Goal: Information Seeking & Learning: Learn about a topic

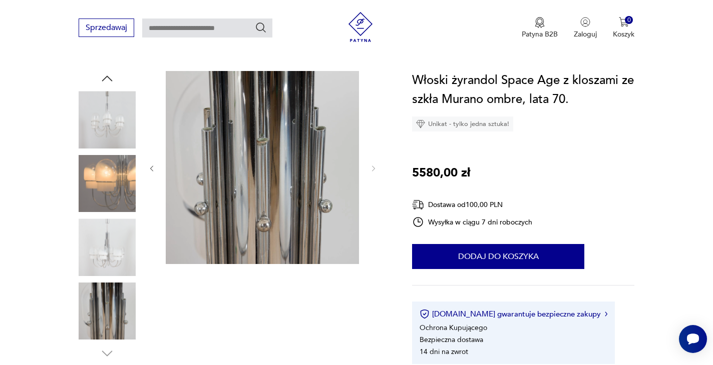
scroll to position [89, 0]
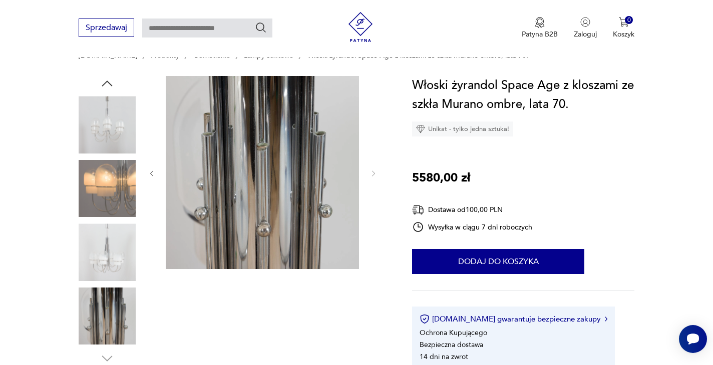
click at [122, 172] on img at bounding box center [107, 188] width 57 height 57
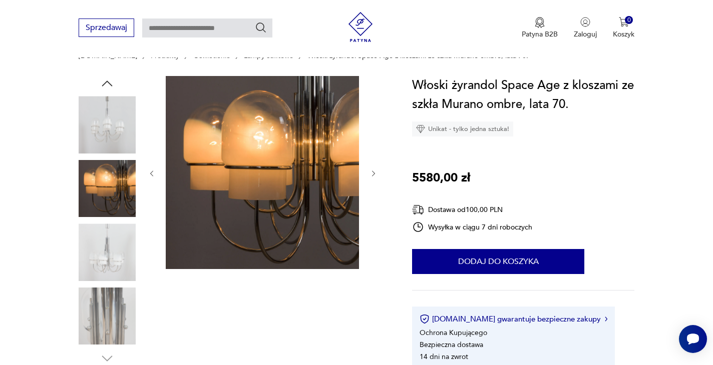
click at [107, 238] on img at bounding box center [107, 252] width 57 height 57
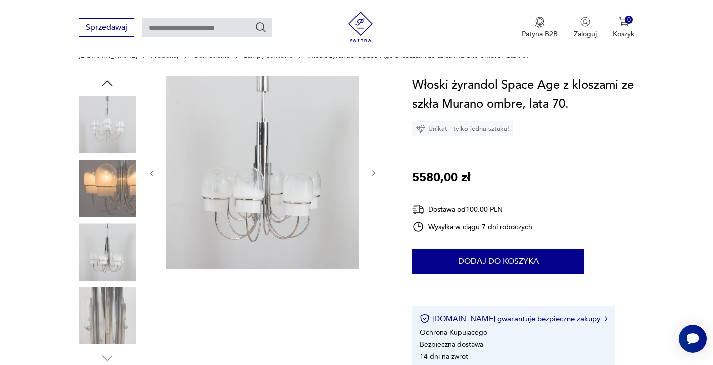
click at [271, 0] on div "Sprzedawaj Patyna B2B Zaloguj 0 Koszyk Twój koszyk ( 0 ) Brak produktów w koszy…" at bounding box center [356, 29] width 713 height 58
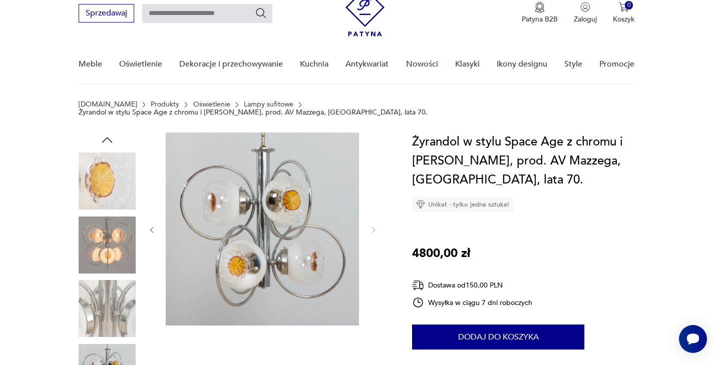
scroll to position [41, 0]
click at [117, 242] on img at bounding box center [107, 244] width 57 height 57
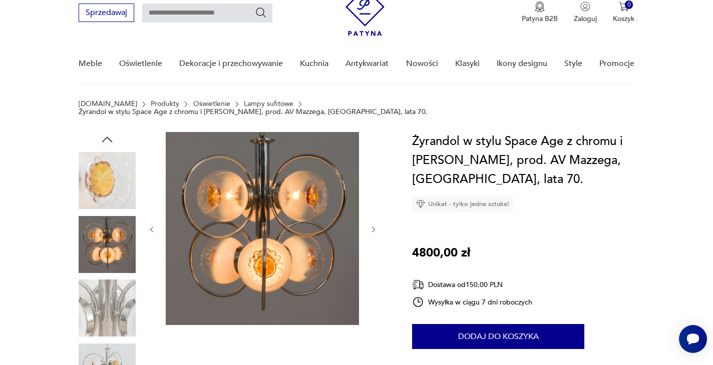
click at [118, 303] on img at bounding box center [107, 308] width 57 height 57
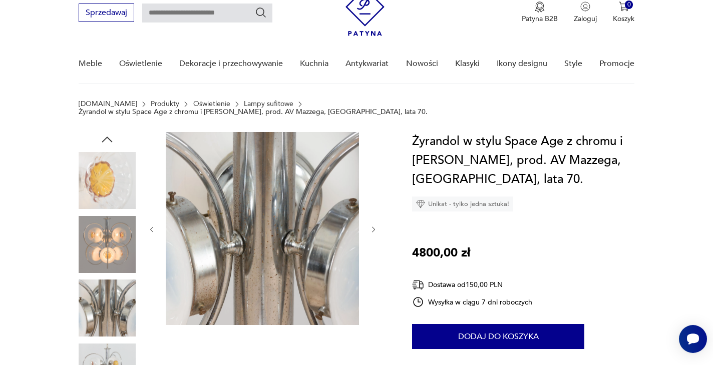
click at [102, 356] on img at bounding box center [107, 372] width 57 height 57
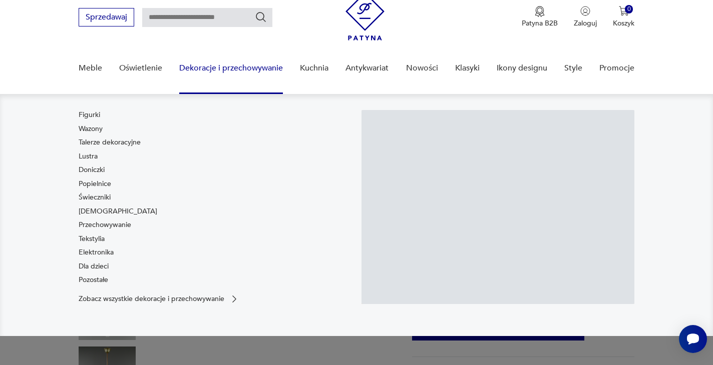
scroll to position [37, 0]
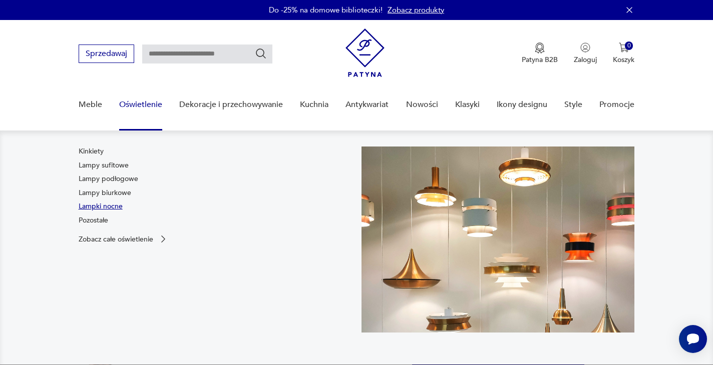
click at [106, 203] on link "Lampki nocne" at bounding box center [101, 207] width 44 height 10
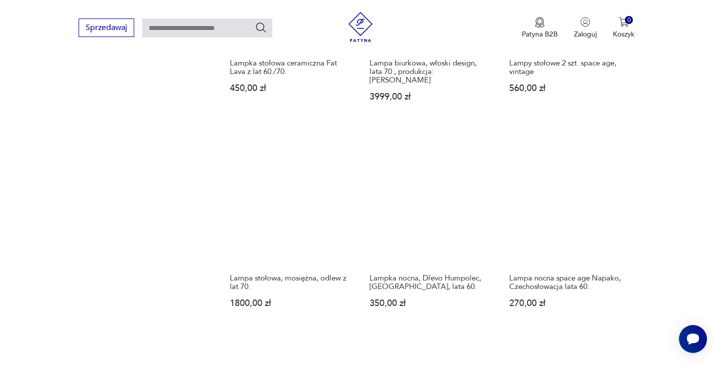
scroll to position [1128, 0]
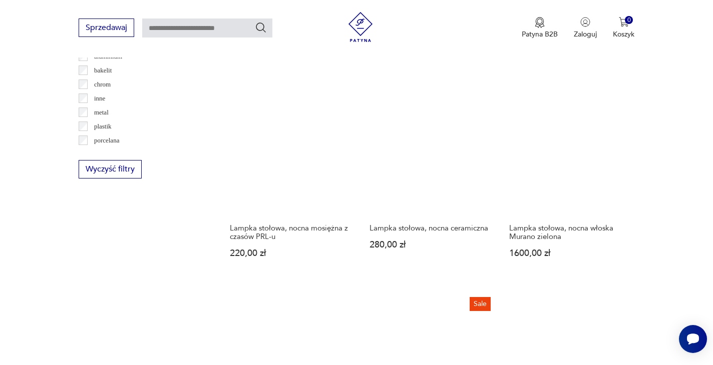
scroll to position [964, 0]
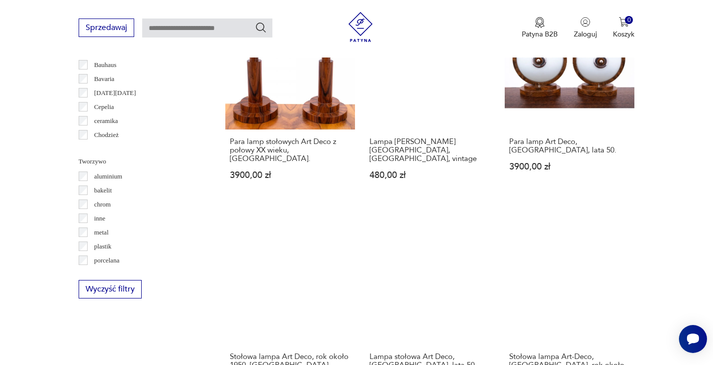
scroll to position [846, 0]
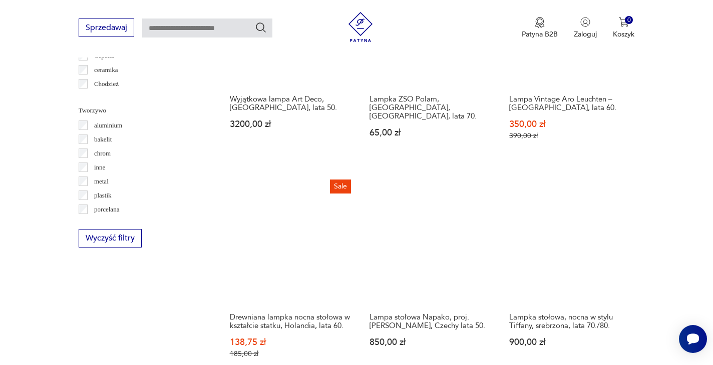
scroll to position [934, 0]
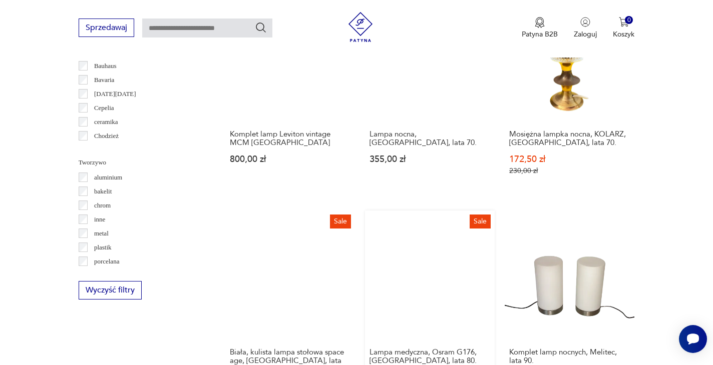
scroll to position [843, 0]
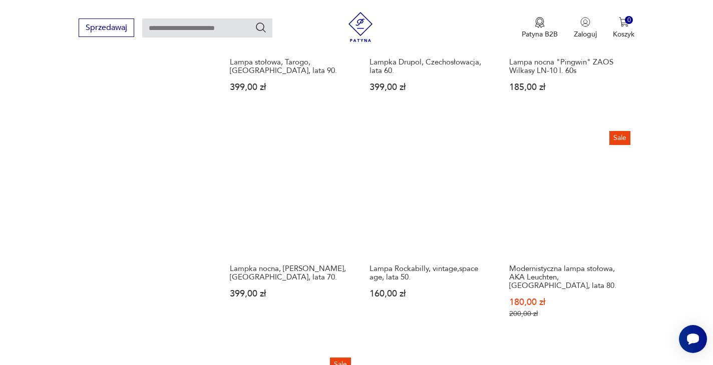
scroll to position [1119, 0]
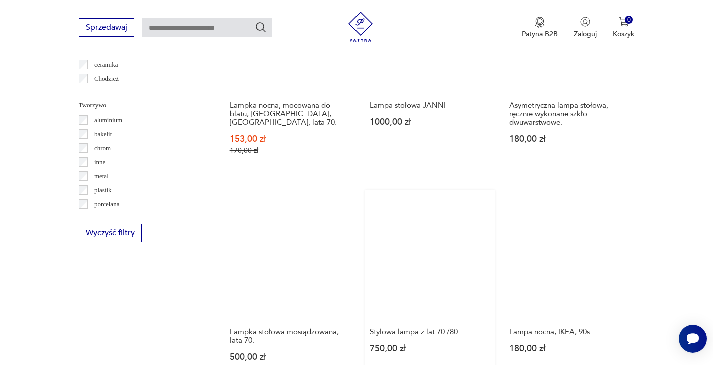
scroll to position [906, 0]
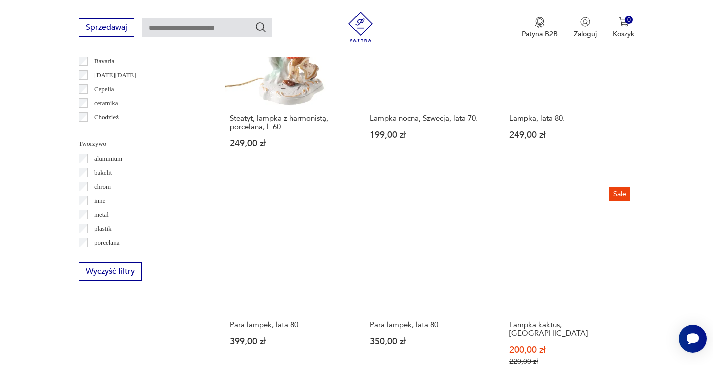
scroll to position [861, 0]
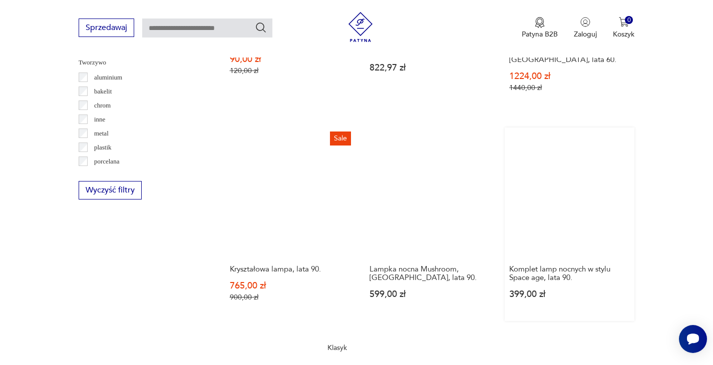
scroll to position [944, 0]
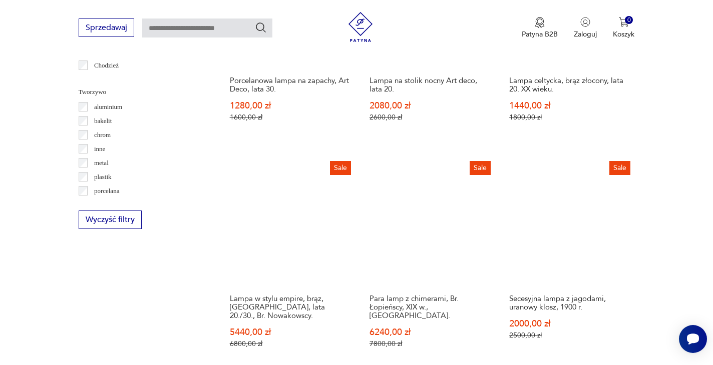
scroll to position [933, 0]
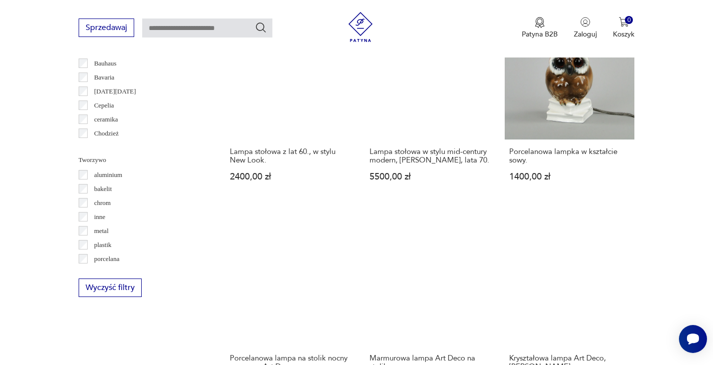
scroll to position [845, 0]
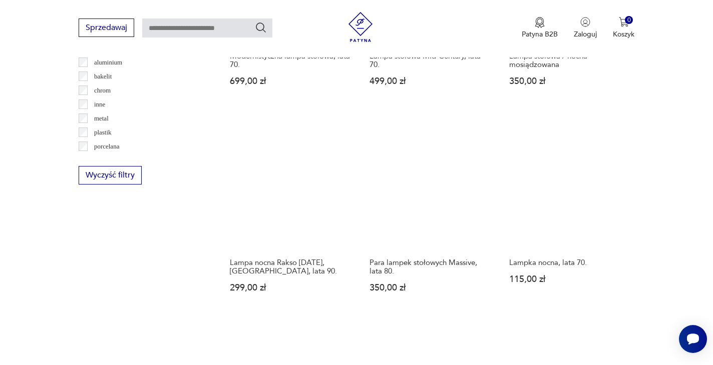
scroll to position [991, 0]
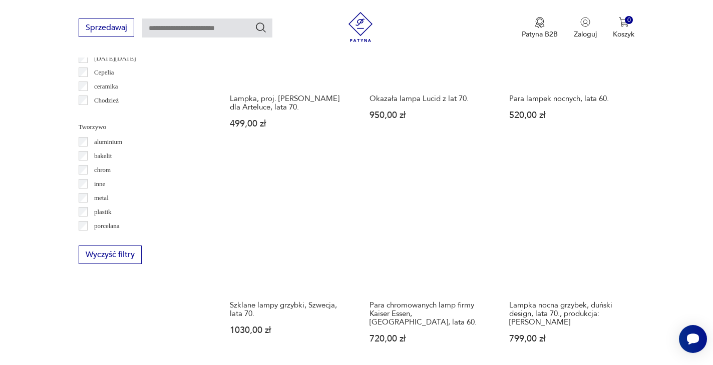
scroll to position [879, 0]
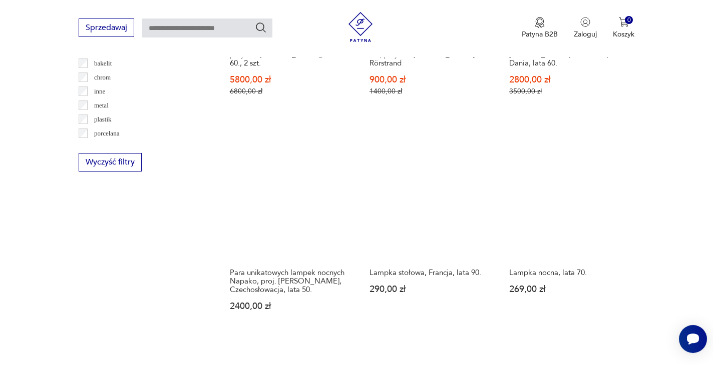
scroll to position [971, 0]
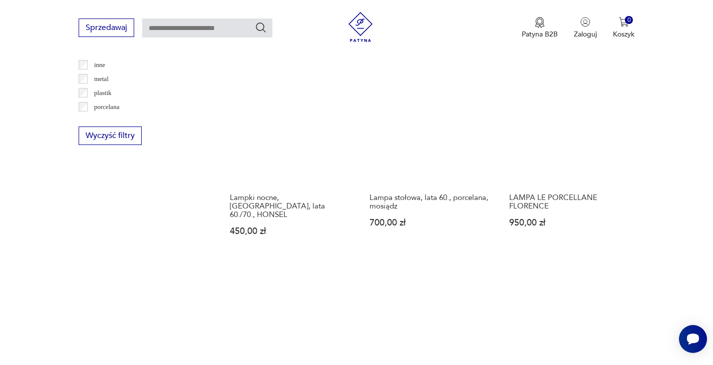
scroll to position [1001, 0]
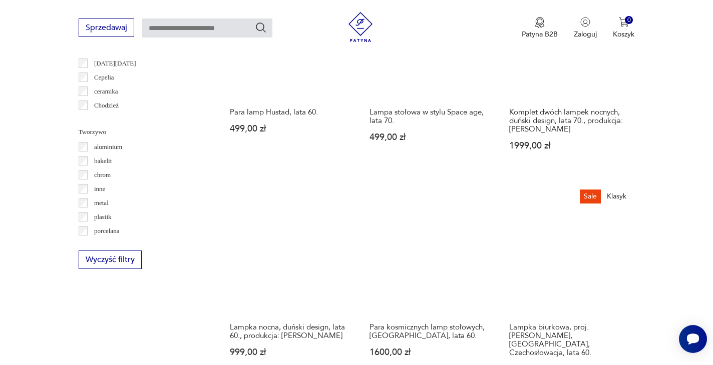
scroll to position [874, 0]
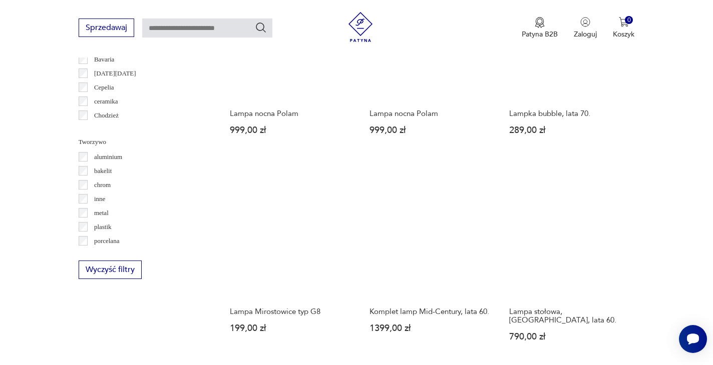
scroll to position [863, 0]
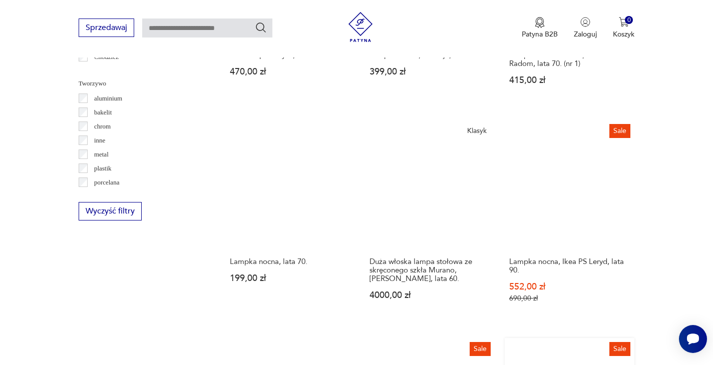
scroll to position [936, 0]
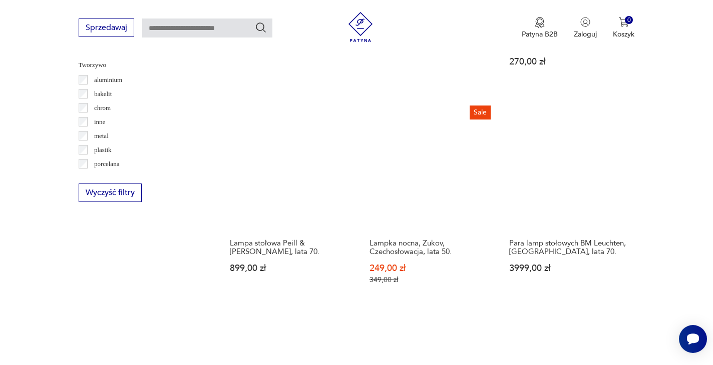
scroll to position [947, 0]
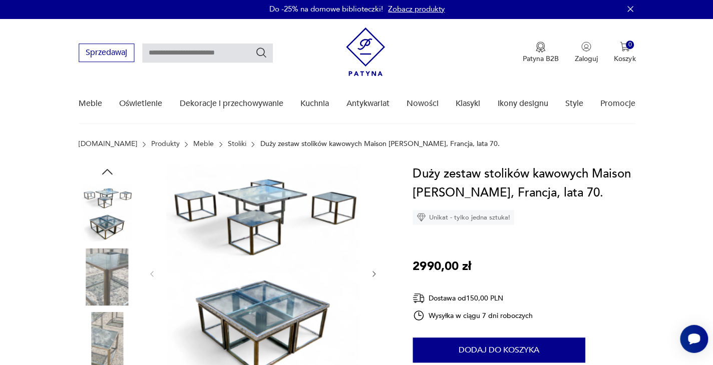
scroll to position [28, 0]
